Goal: Information Seeking & Learning: Learn about a topic

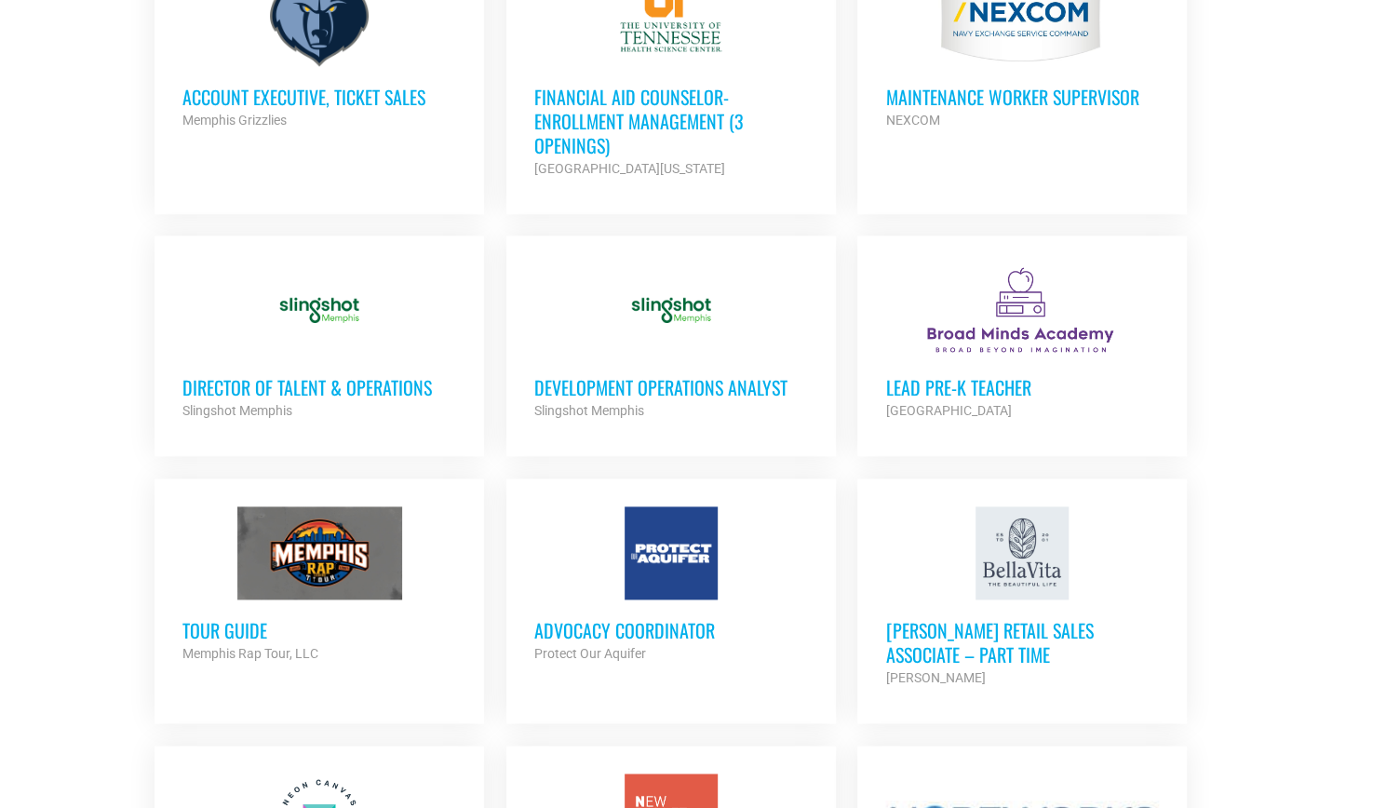
scroll to position [1189, 0]
click at [766, 395] on h3 "Development Operations Analyst" at bounding box center [671, 386] width 274 height 24
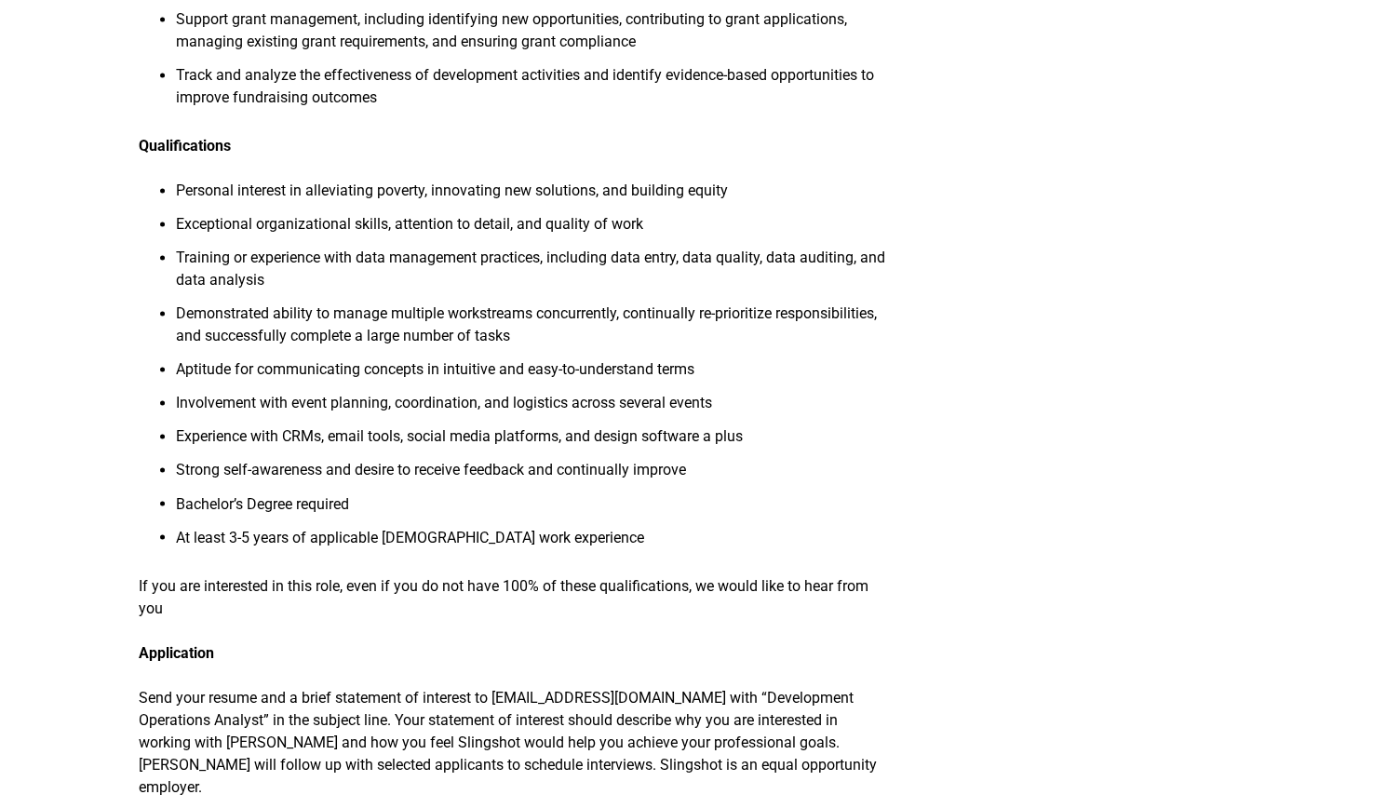
scroll to position [1589, 0]
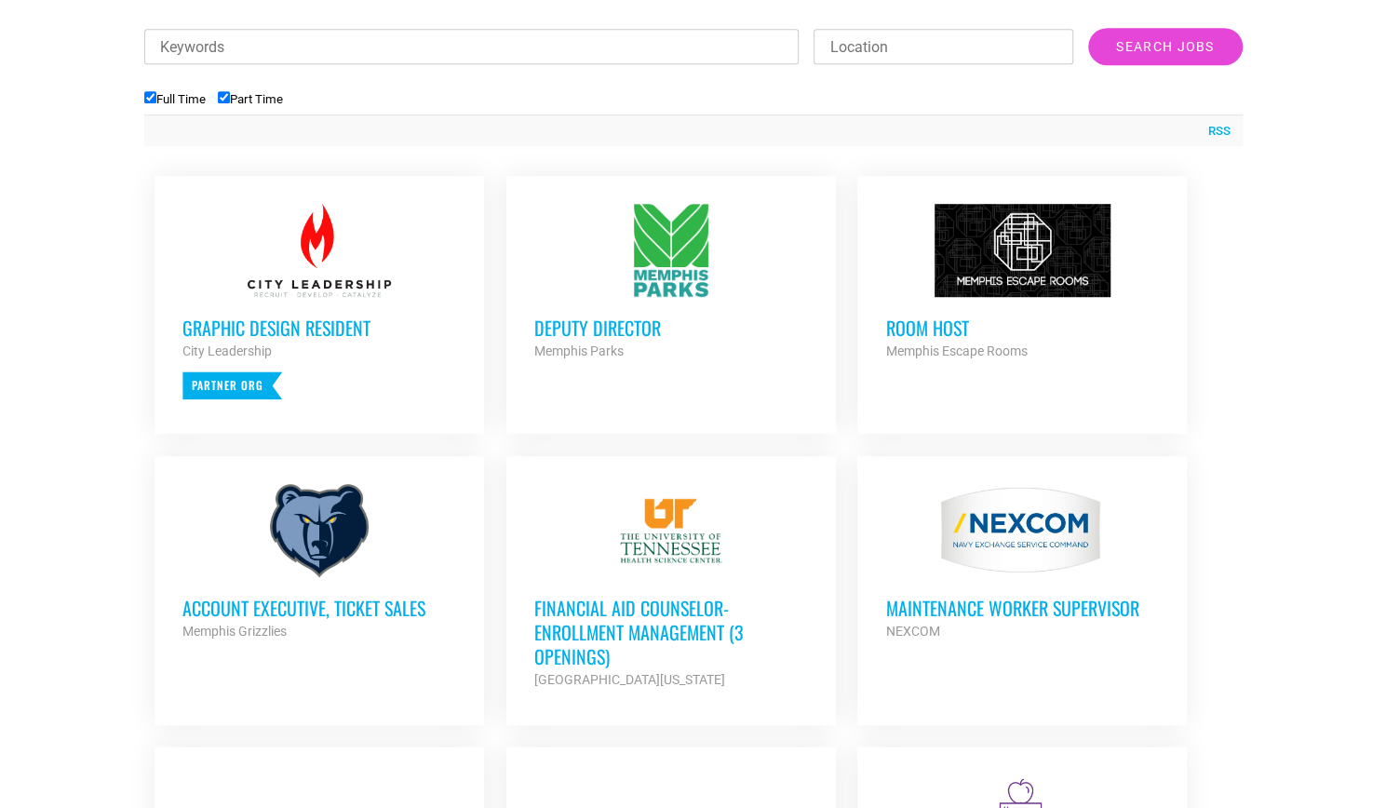
scroll to position [676, 0]
click at [313, 608] on h3 "Account Executive, Ticket Sales" at bounding box center [319, 608] width 274 height 24
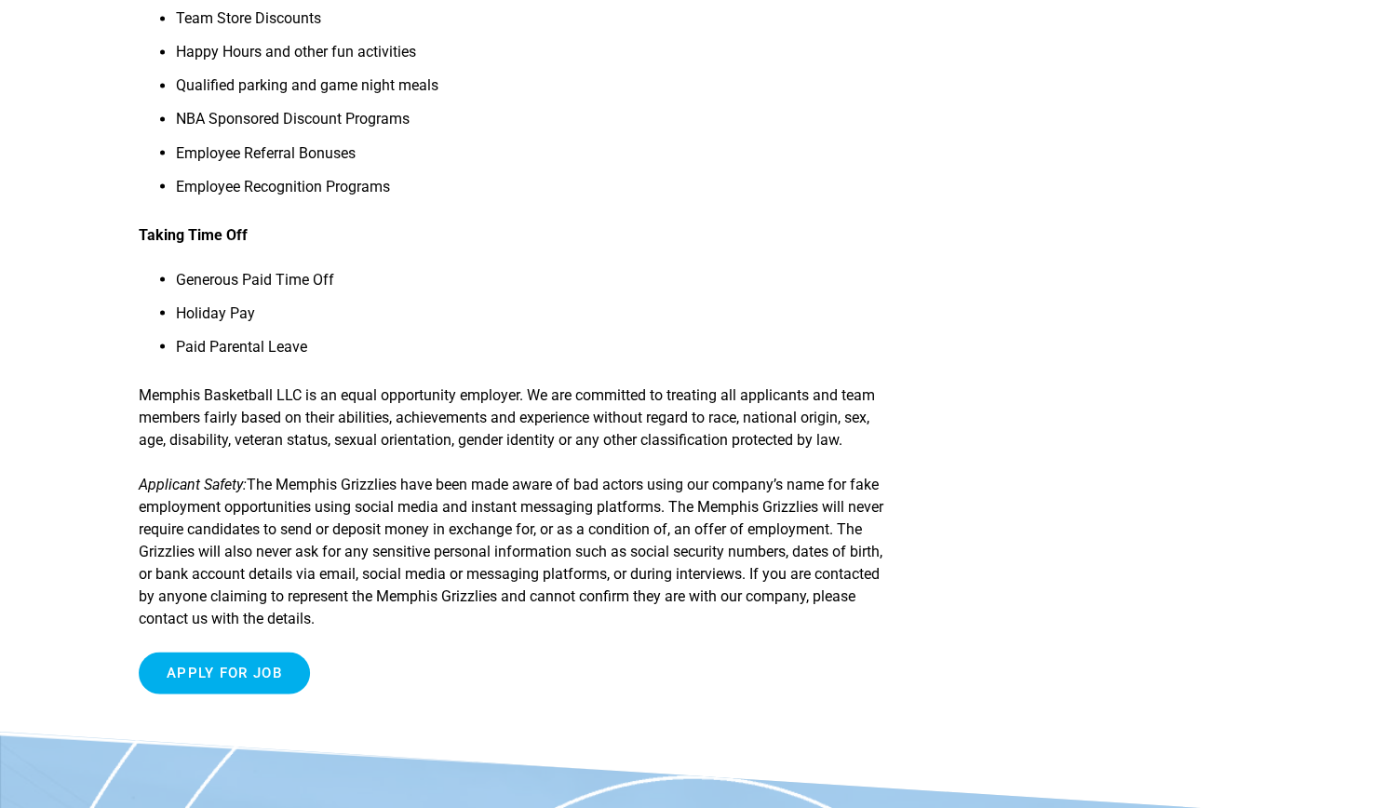
scroll to position [1922, 0]
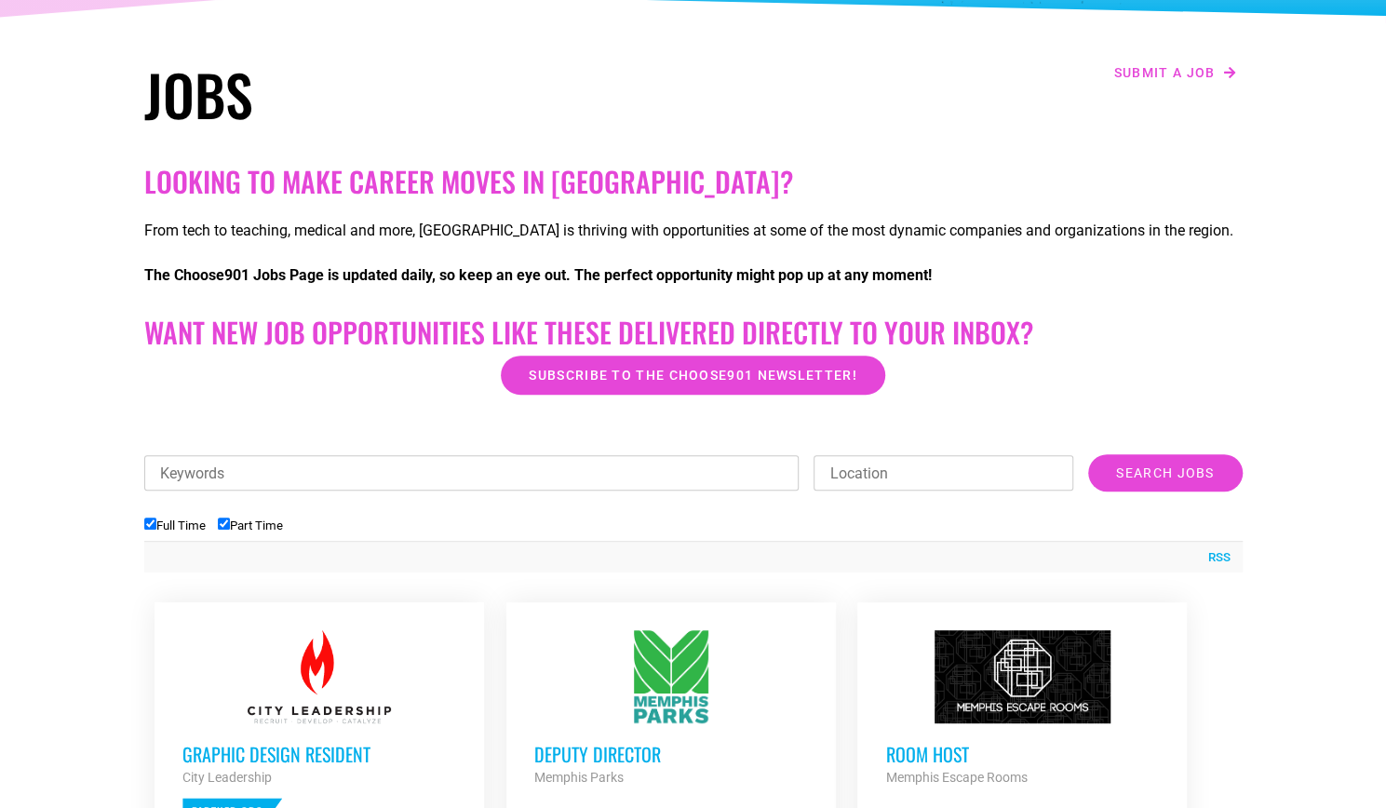
scroll to position [250, 0]
